Goal: Information Seeking & Learning: Find specific fact

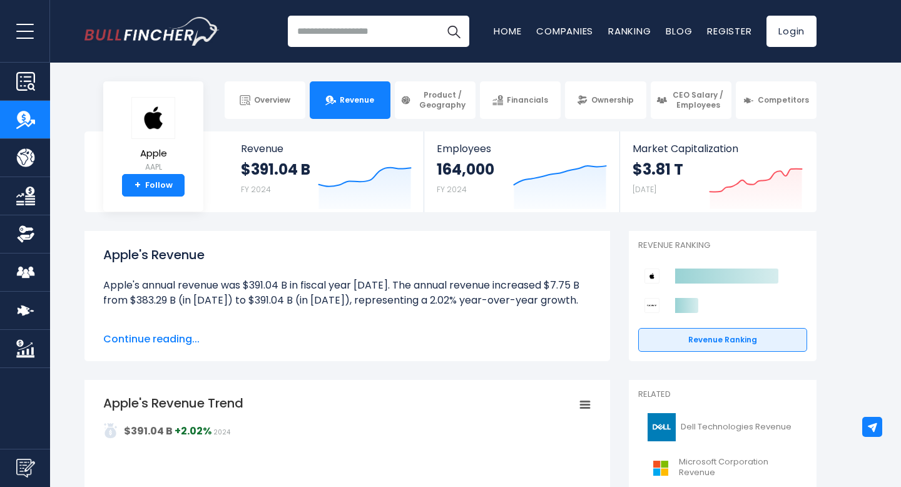
click at [116, 284] on li "Apple's annual revenue was $391.04 B in fiscal year [DATE]. The annual revenue …" at bounding box center [347, 293] width 488 height 30
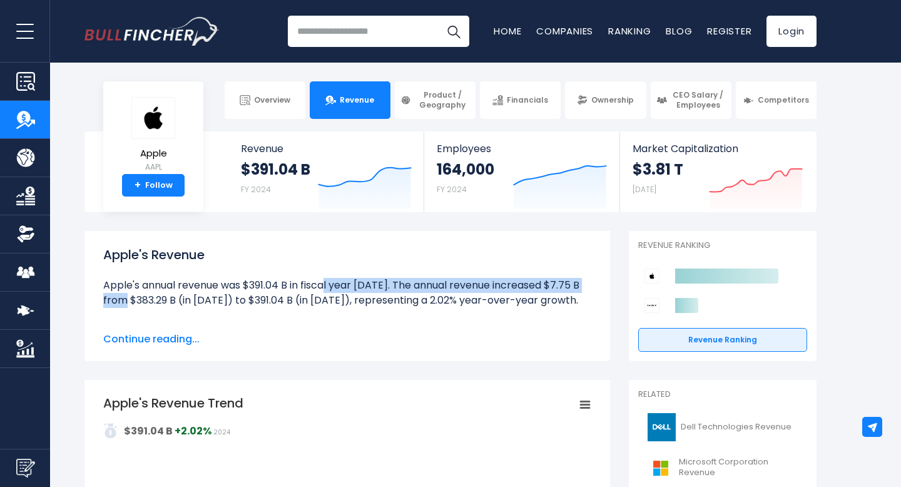
drag, startPoint x: 116, startPoint y: 283, endPoint x: 375, endPoint y: 282, distance: 258.3
click at [375, 282] on li "Apple's annual revenue was $391.04 B in fiscal year [DATE]. The annual revenue …" at bounding box center [347, 293] width 488 height 30
copy li "Apple's annual revenue was $391.04 B in fiscal year 2024"
click at [480, 94] on link "Financials" at bounding box center [520, 100] width 81 height 38
